Goal: Check status: Check status

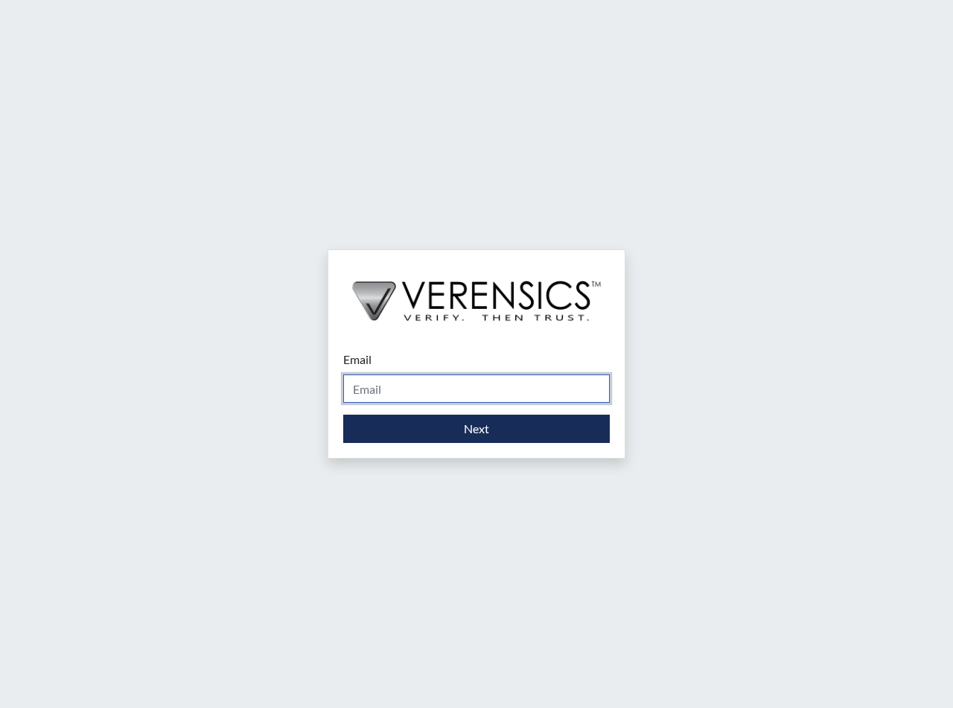
click at [432, 392] on input "Email" at bounding box center [476, 388] width 266 height 28
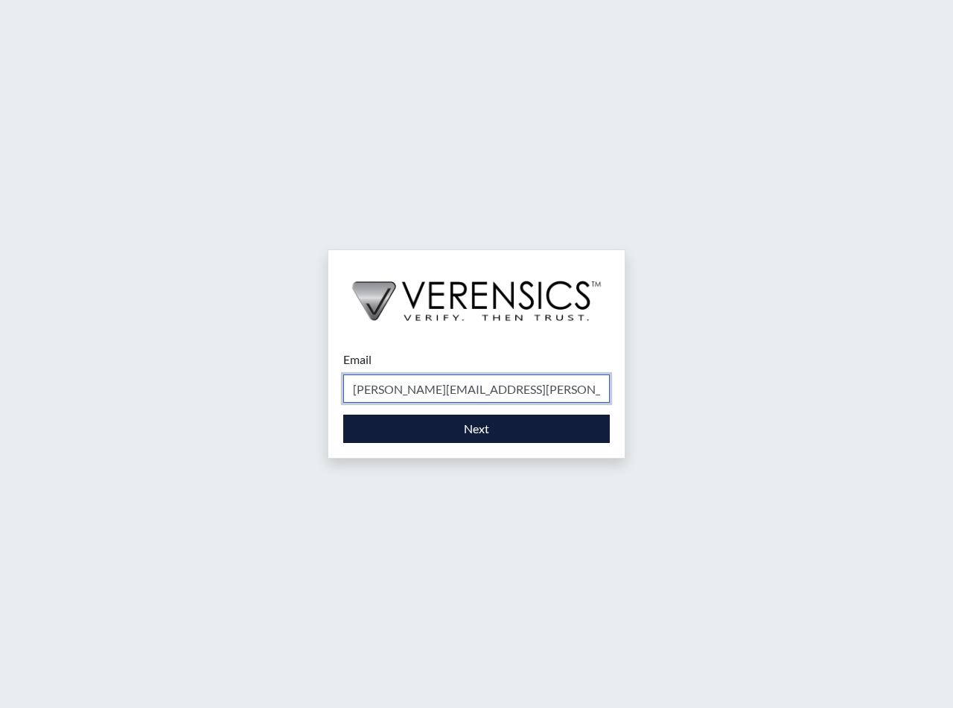
type input "[PERSON_NAME][EMAIL_ADDRESS][PERSON_NAME][DOMAIN_NAME]"
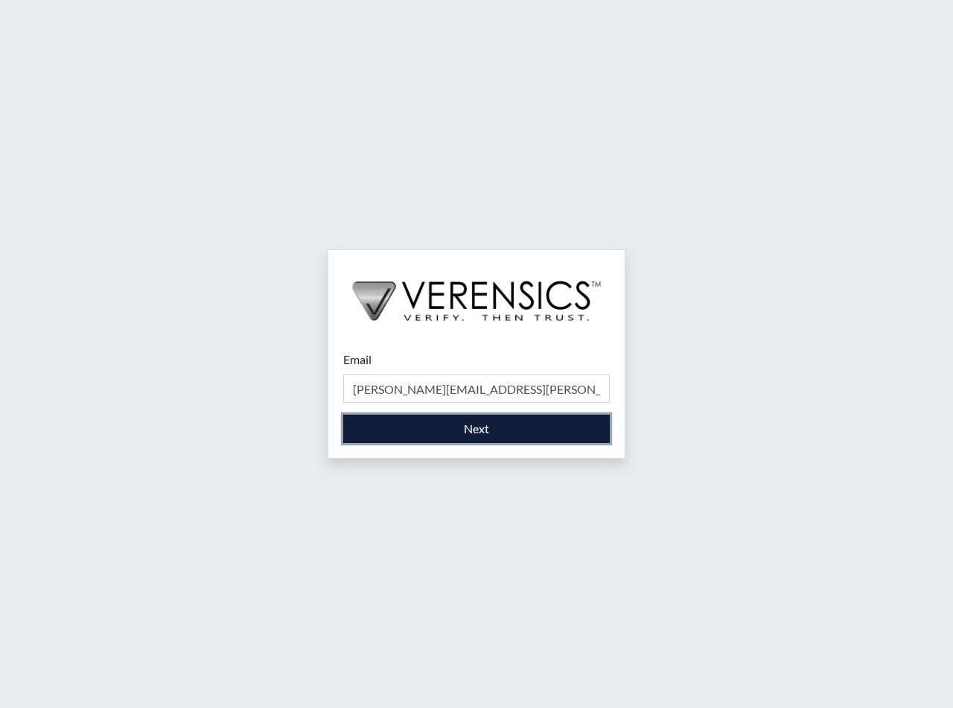
click at [451, 429] on button "Next" at bounding box center [476, 429] width 266 height 28
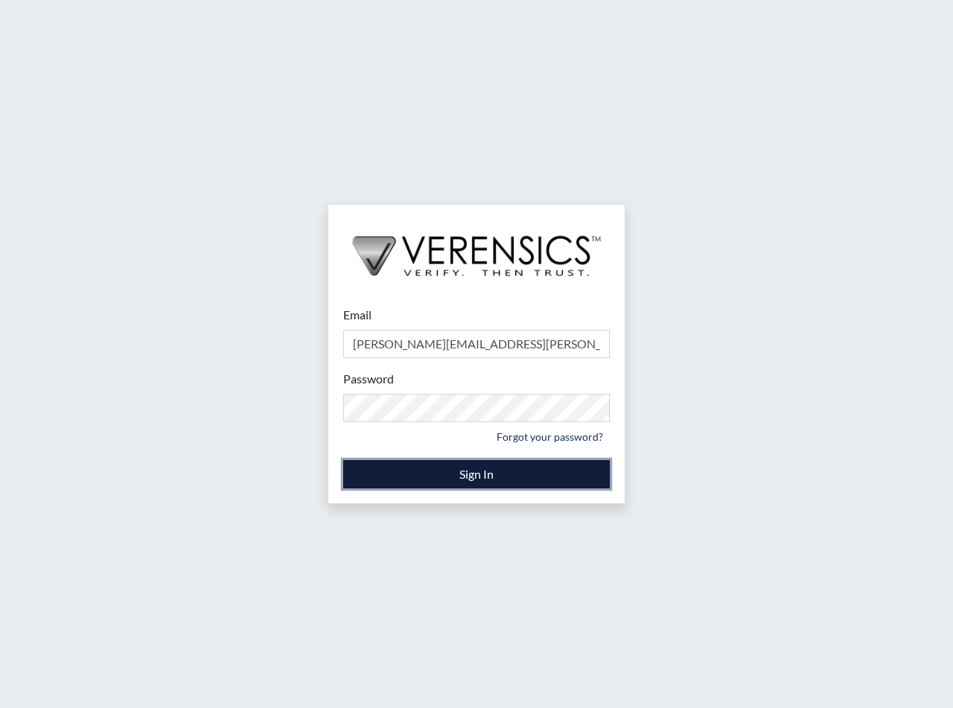
click at [420, 482] on button "Sign In" at bounding box center [476, 474] width 266 height 28
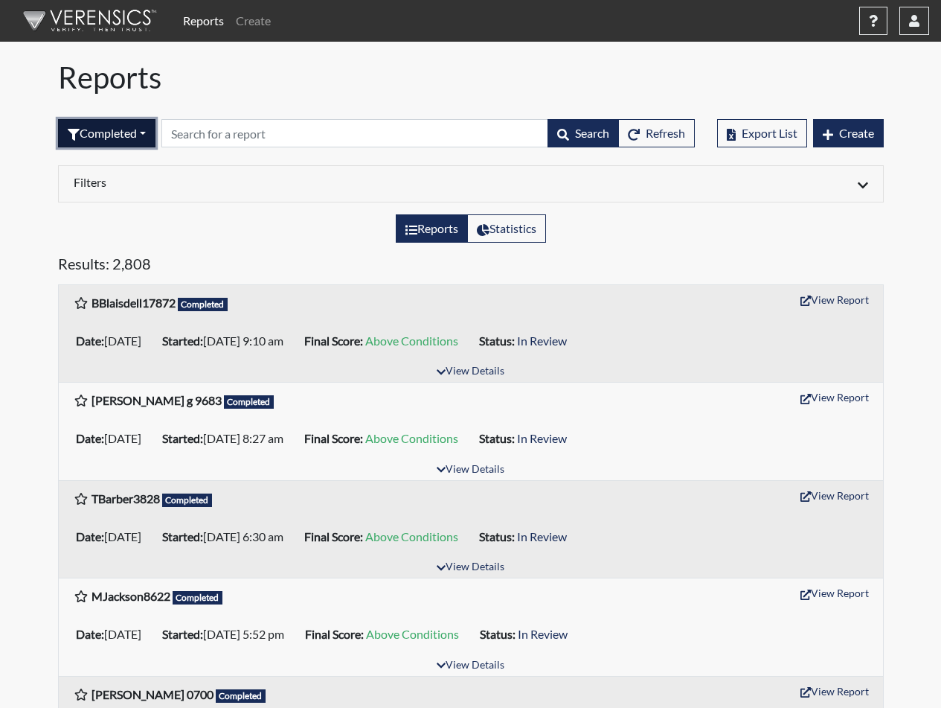
click at [148, 135] on button "Completed" at bounding box center [106, 133] width 97 height 28
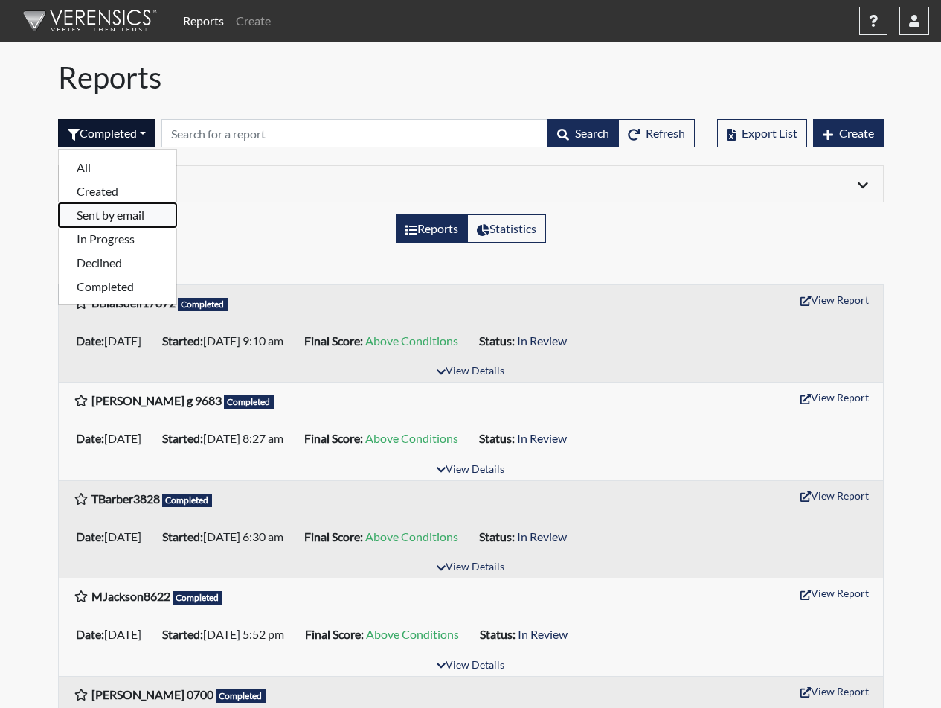
click at [115, 217] on button "Sent by email" at bounding box center [118, 215] width 118 height 24
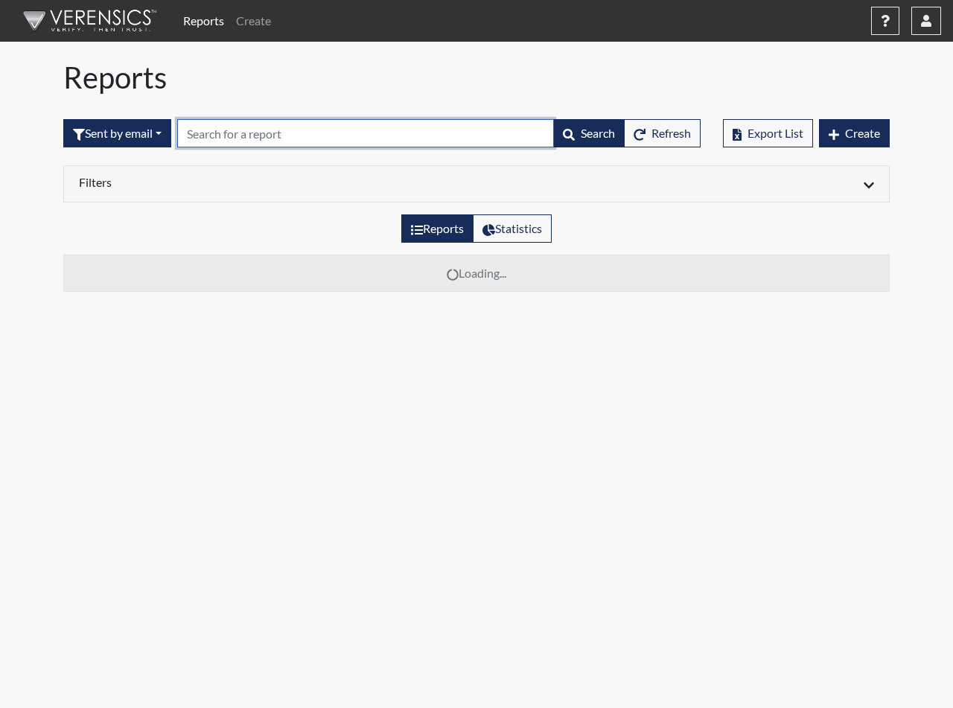
click at [216, 136] on input "text" at bounding box center [365, 133] width 377 height 28
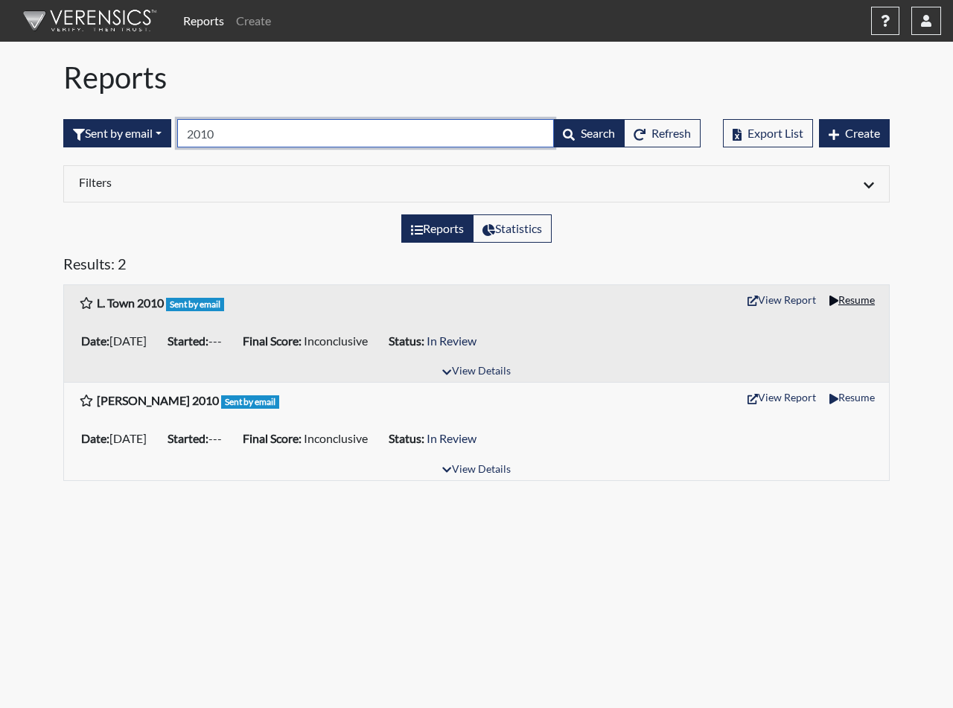
type input "2010"
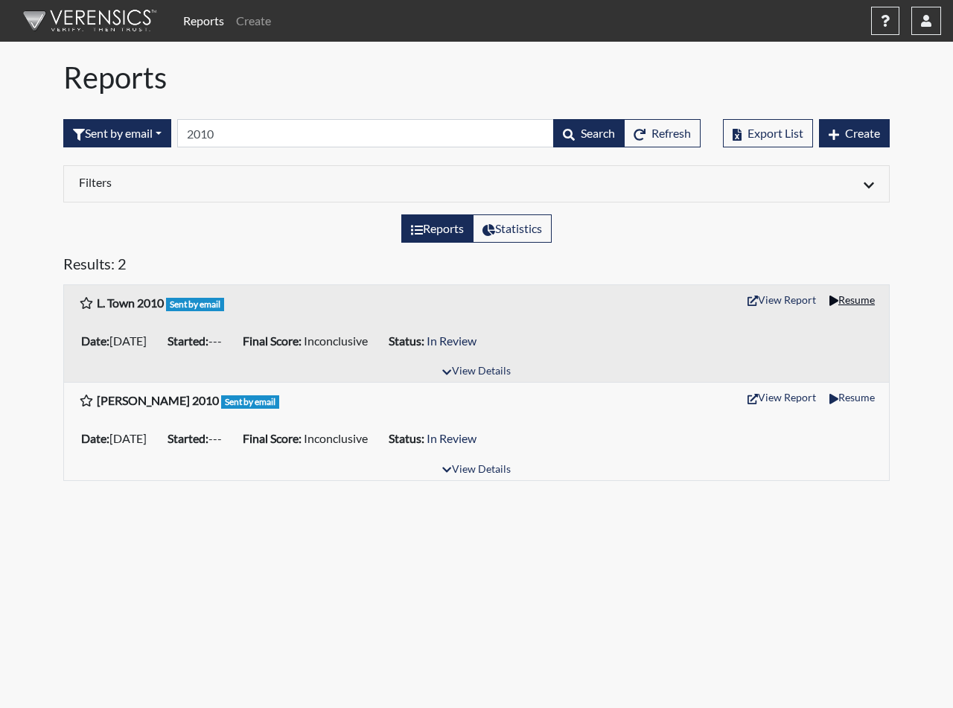
click at [854, 300] on button "Resume" at bounding box center [851, 299] width 59 height 23
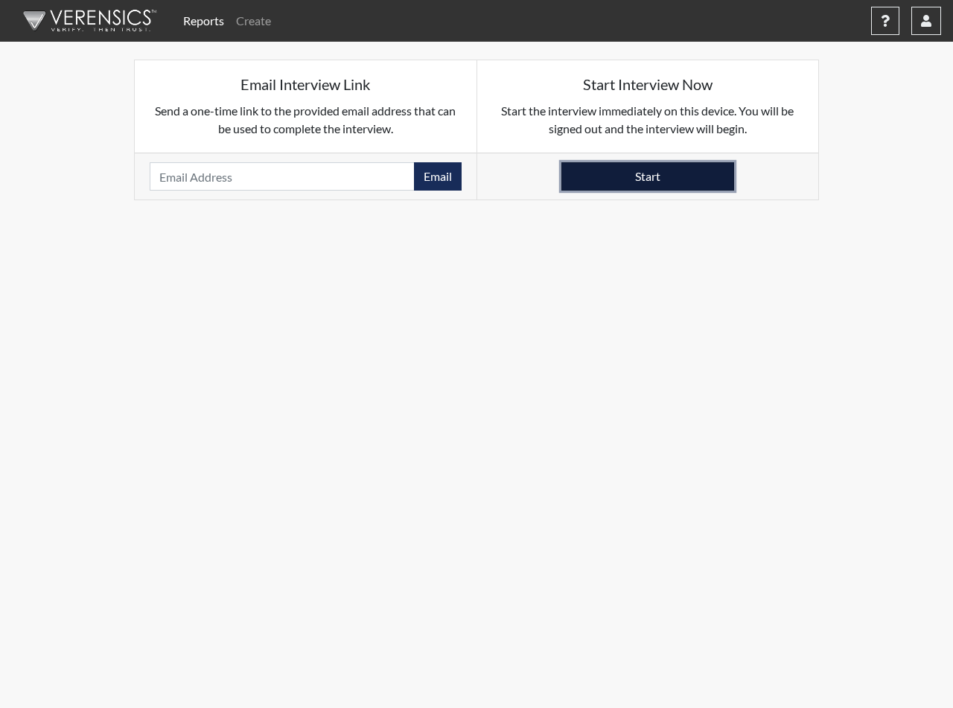
click at [661, 179] on button "Start" at bounding box center [647, 176] width 173 height 28
